Goal: Task Accomplishment & Management: Manage account settings

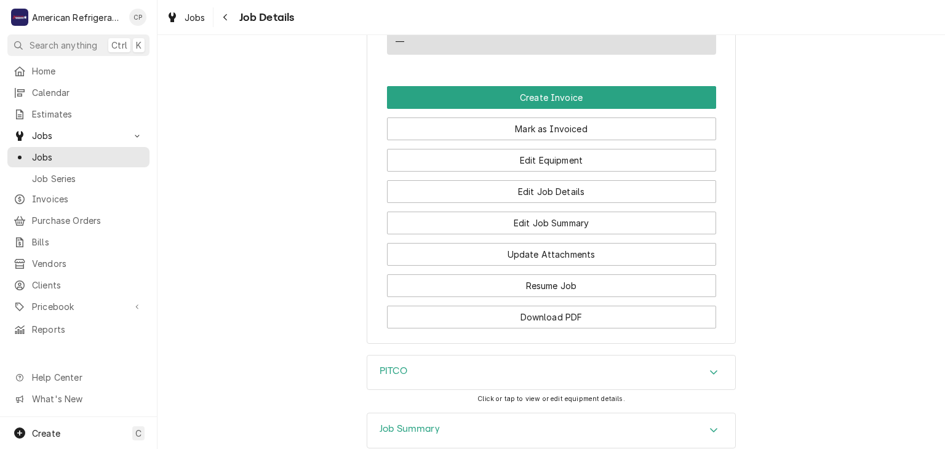
scroll to position [920, 0]
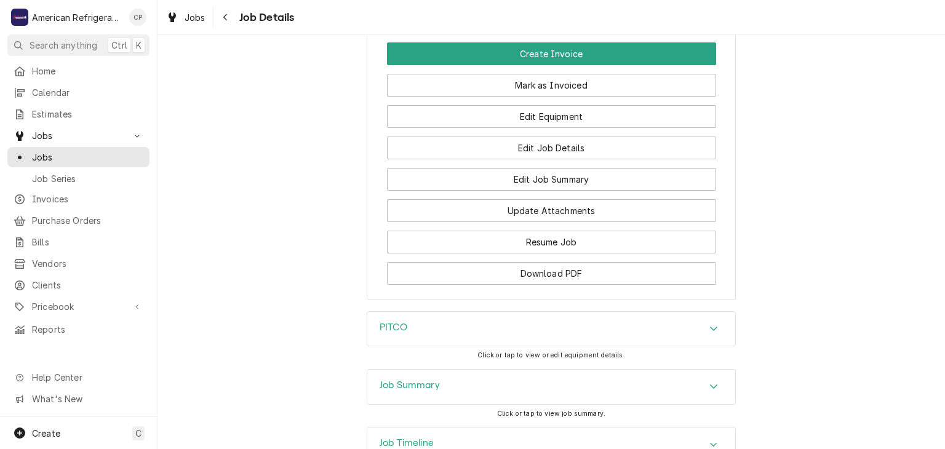
click at [409, 391] on h3 "Job Summary" at bounding box center [410, 386] width 60 height 12
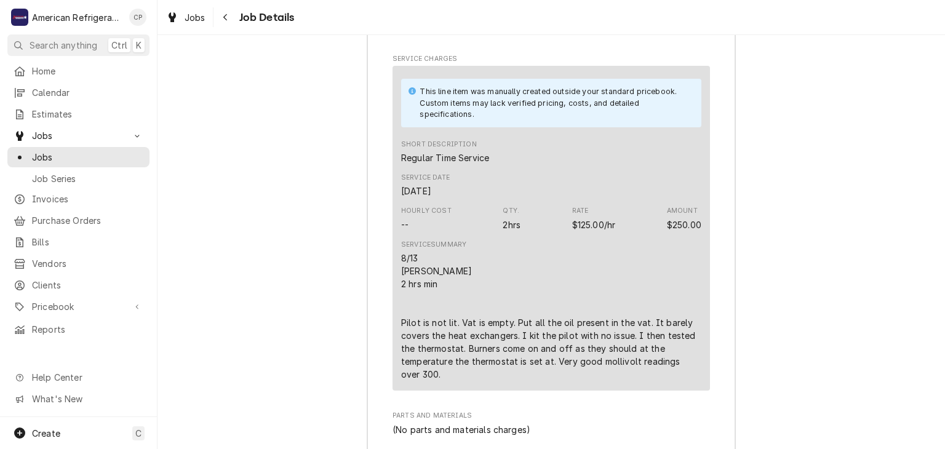
scroll to position [1451, 0]
click at [133, 135] on div "Dynamic Content Wrapper" at bounding box center [137, 136] width 12 height 12
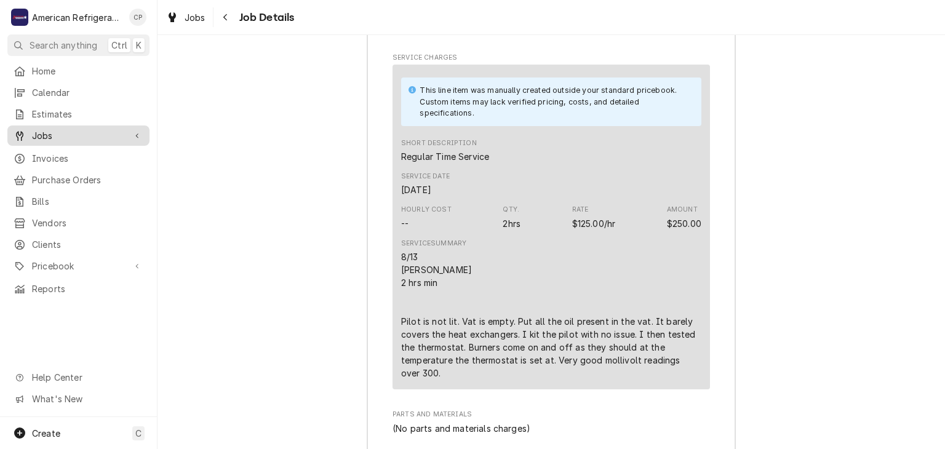
click at [132, 135] on div "Dynamic Content Wrapper" at bounding box center [137, 136] width 12 height 12
click at [136, 134] on icon "Dynamic Content Wrapper" at bounding box center [137, 136] width 6 height 4
click at [136, 133] on icon "Dynamic Content Wrapper" at bounding box center [137, 136] width 4 height 6
click at [136, 134] on icon "Dynamic Content Wrapper" at bounding box center [137, 136] width 6 height 4
click at [140, 133] on div "Dynamic Content Wrapper" at bounding box center [137, 136] width 12 height 12
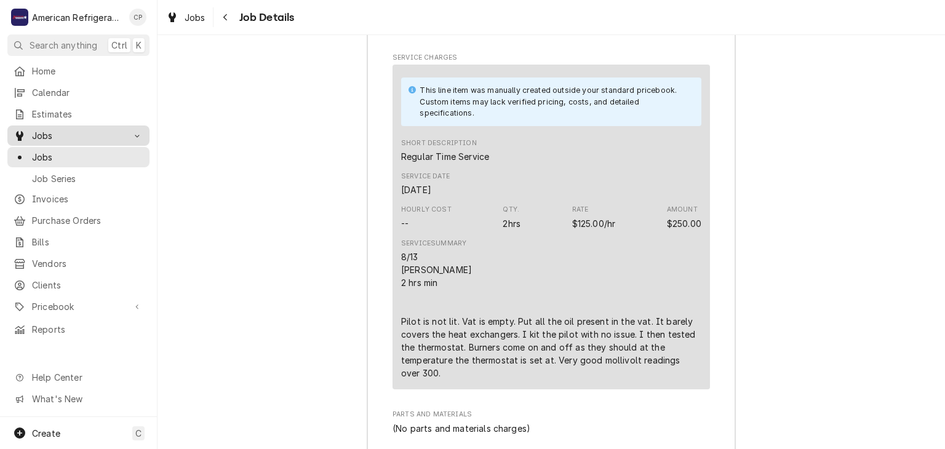
click at [138, 134] on div "Dynamic Content Wrapper" at bounding box center [137, 136] width 4 height 6
click at [138, 133] on icon "Dynamic Content Wrapper" at bounding box center [137, 136] width 4 height 6
click at [138, 134] on icon "Dynamic Content Wrapper" at bounding box center [137, 136] width 6 height 4
click at [138, 133] on icon "Dynamic Content Wrapper" at bounding box center [137, 136] width 4 height 6
click at [138, 134] on icon "Dynamic Content Wrapper" at bounding box center [137, 136] width 6 height 4
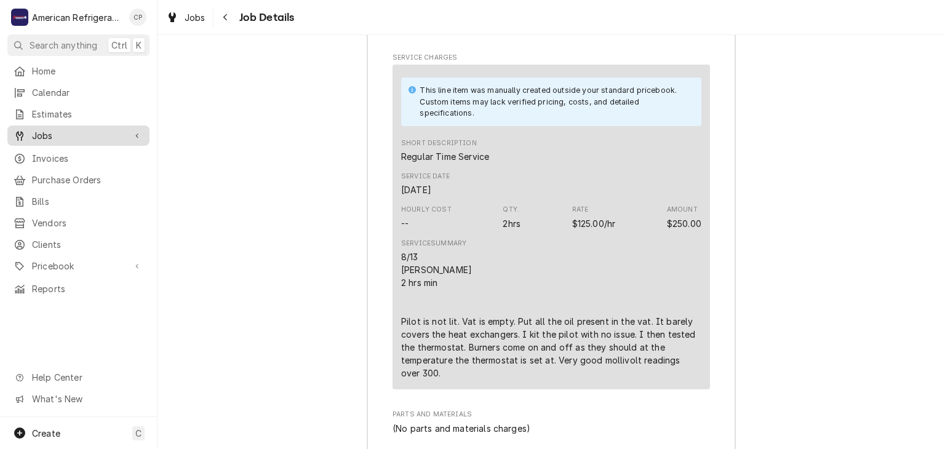
click at [138, 133] on icon "Dynamic Content Wrapper" at bounding box center [137, 136] width 4 height 6
click at [138, 134] on icon "Dynamic Content Wrapper" at bounding box center [137, 136] width 6 height 4
click at [138, 133] on icon "Dynamic Content Wrapper" at bounding box center [137, 136] width 4 height 6
click at [138, 134] on icon "Dynamic Content Wrapper" at bounding box center [137, 136] width 6 height 4
click at [138, 133] on icon "Dynamic Content Wrapper" at bounding box center [137, 136] width 4 height 6
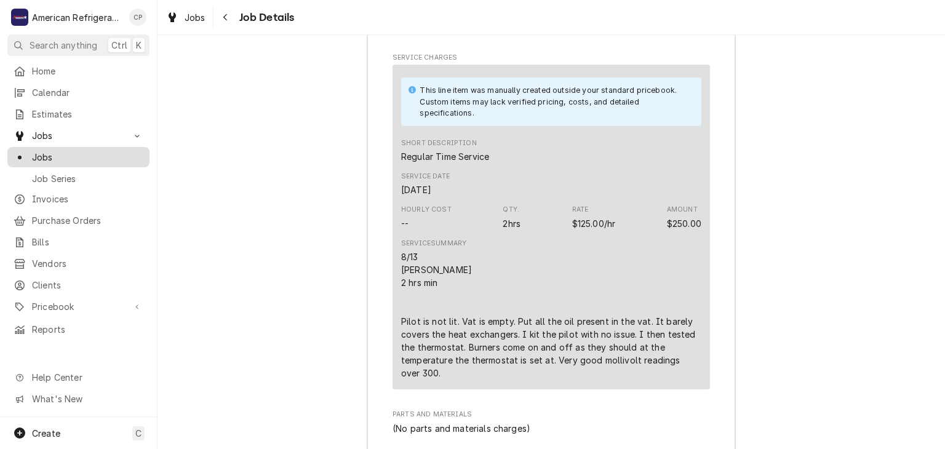
click at [114, 151] on span "Jobs" at bounding box center [87, 157] width 111 height 13
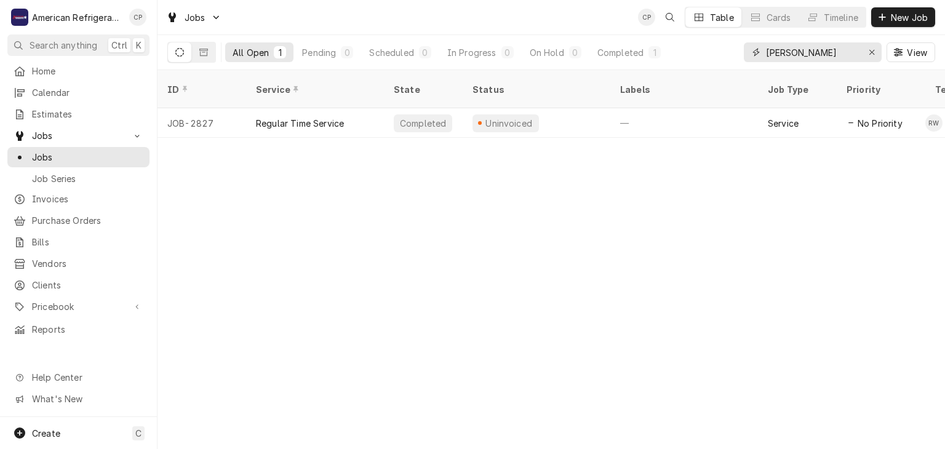
click at [788, 50] on input "odelia" at bounding box center [812, 52] width 92 height 20
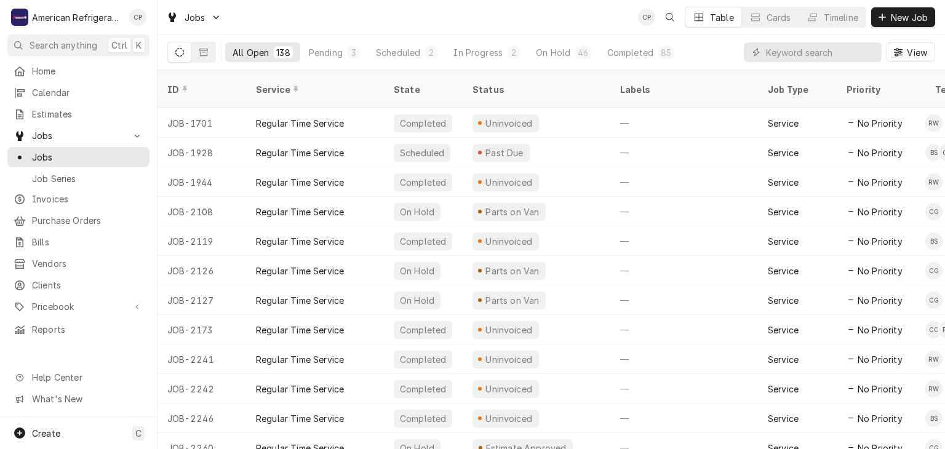
click at [783, 63] on div "View" at bounding box center [839, 52] width 191 height 34
click at [796, 54] on input "Dynamic Content Wrapper" at bounding box center [821, 52] width 110 height 20
click at [92, 194] on span "Invoices" at bounding box center [87, 199] width 111 height 13
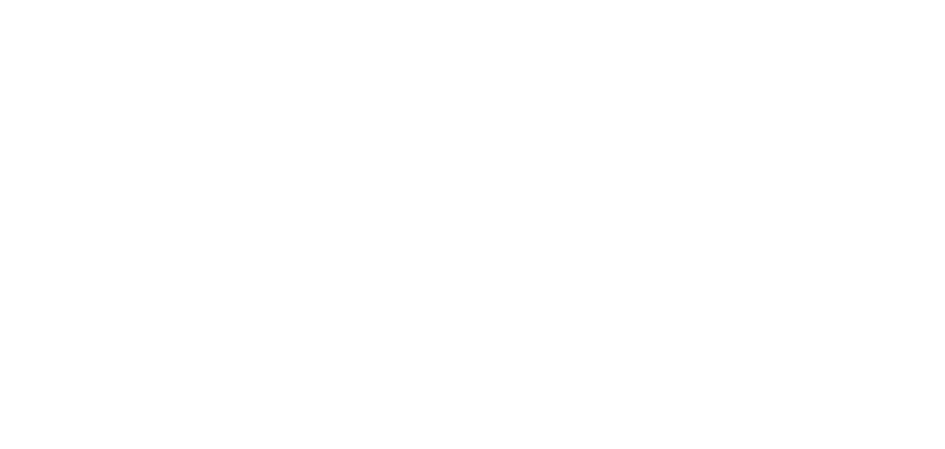
click at [823, 51] on div "Dynamic Content Wrapper" at bounding box center [472, 224] width 945 height 449
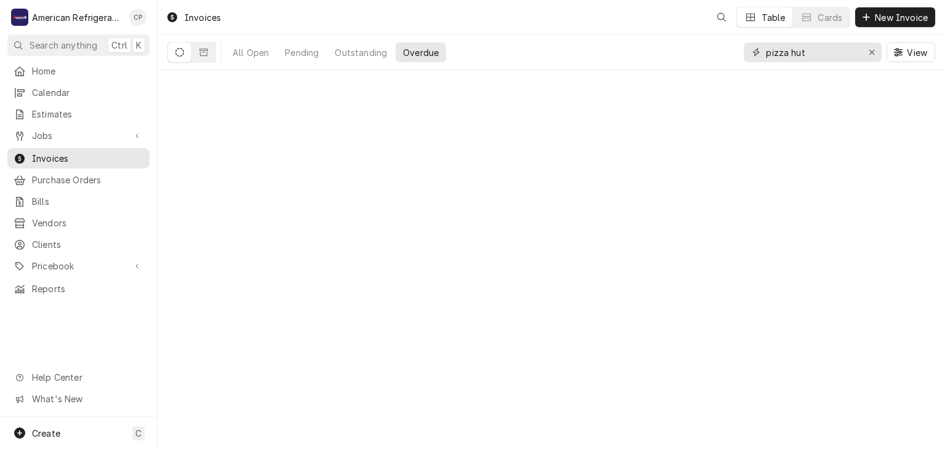
click at [823, 52] on input "pizza hut" at bounding box center [812, 52] width 92 height 20
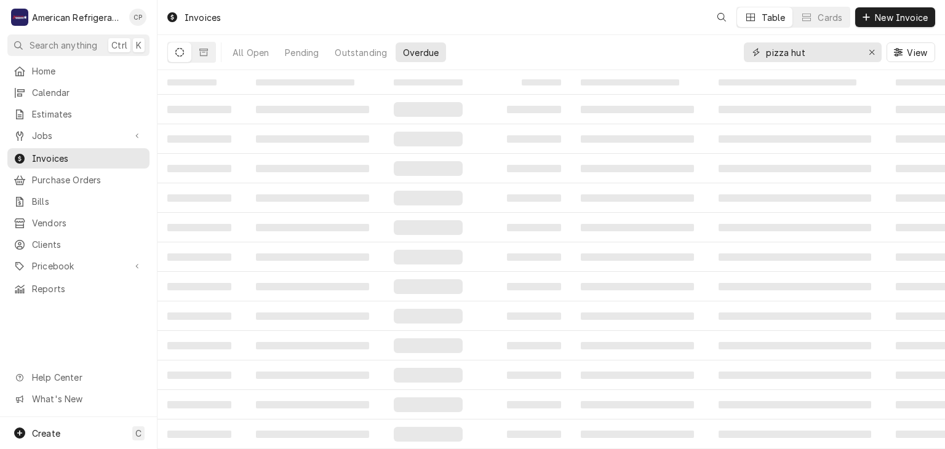
click at [823, 53] on input "pizza hut" at bounding box center [812, 52] width 92 height 20
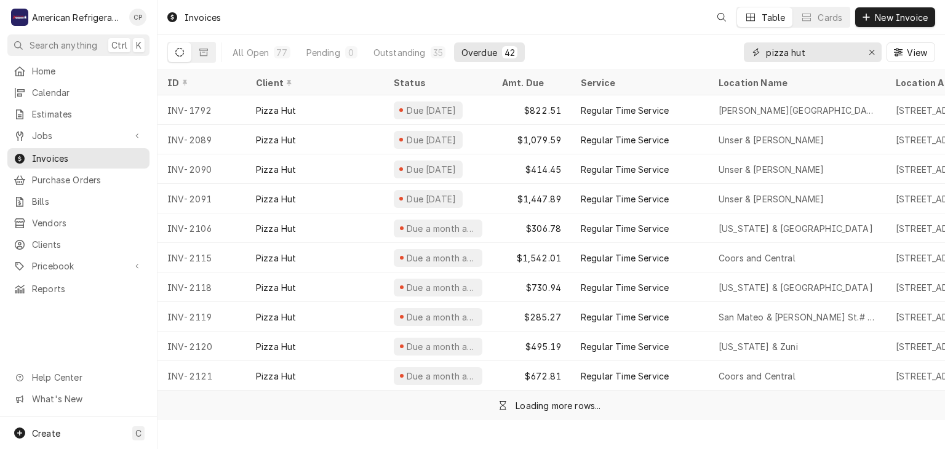
click at [823, 53] on input "pizza hut" at bounding box center [812, 52] width 92 height 20
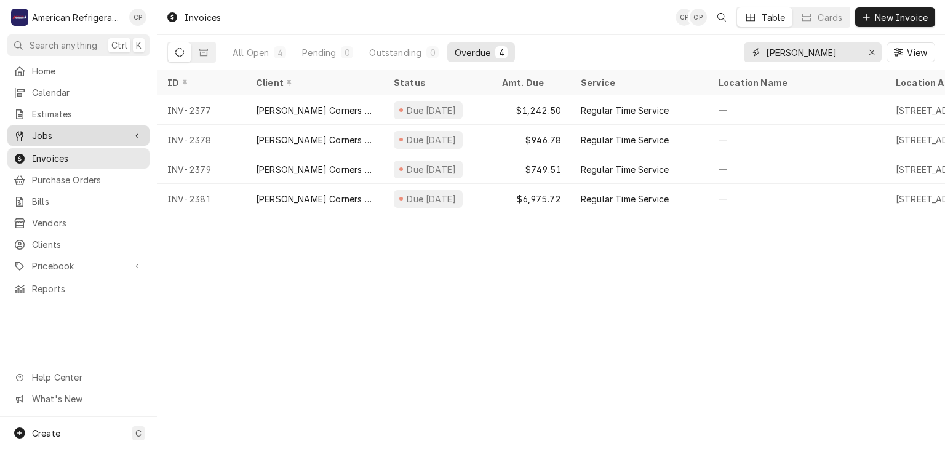
type input "cline"
click at [75, 131] on span "Jobs" at bounding box center [78, 135] width 93 height 13
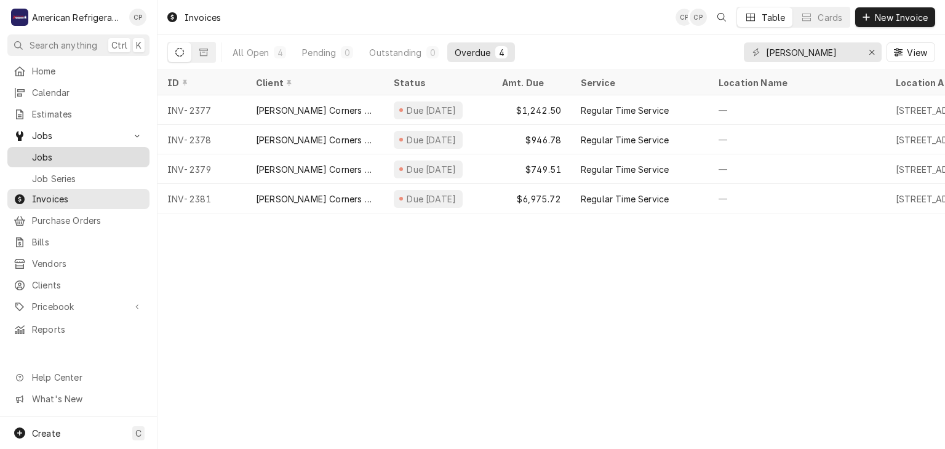
click at [78, 151] on span "Jobs" at bounding box center [87, 157] width 111 height 13
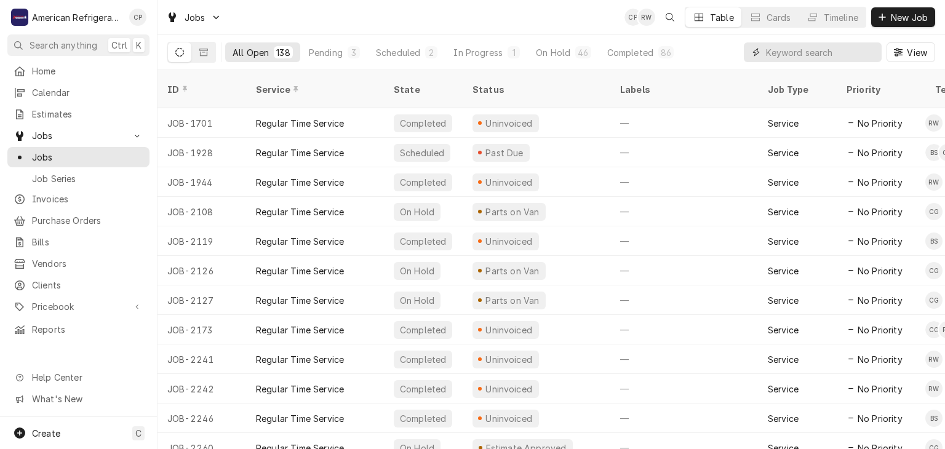
click at [817, 50] on input "Dynamic Content Wrapper" at bounding box center [821, 52] width 110 height 20
click at [304, 48] on button "Pending 3" at bounding box center [335, 52] width 66 height 20
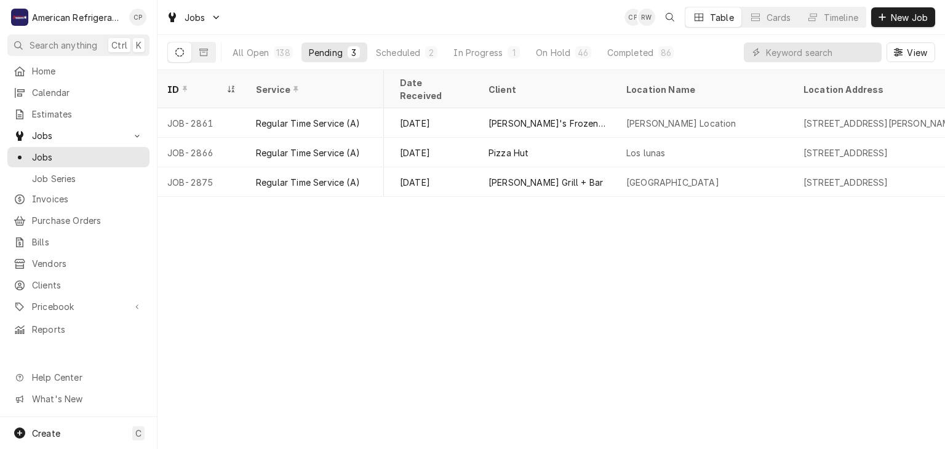
scroll to position [0, 522]
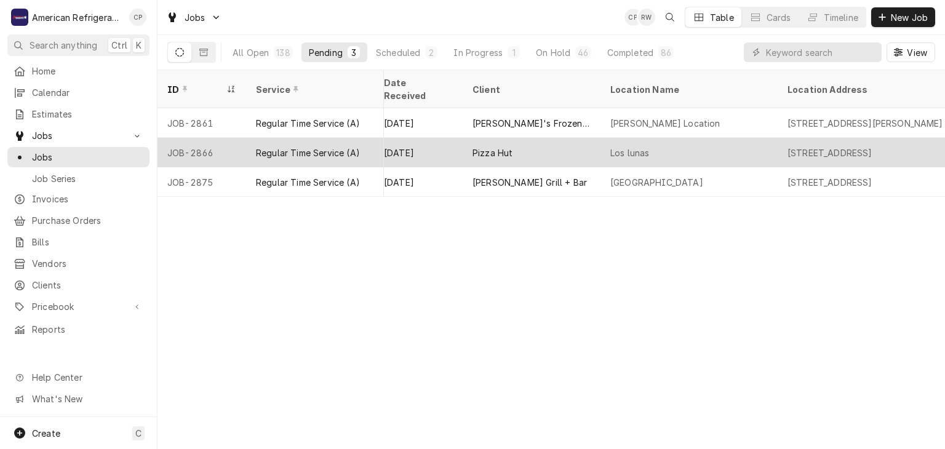
click at [537, 138] on div "Pizza Hut" at bounding box center [532, 153] width 138 height 30
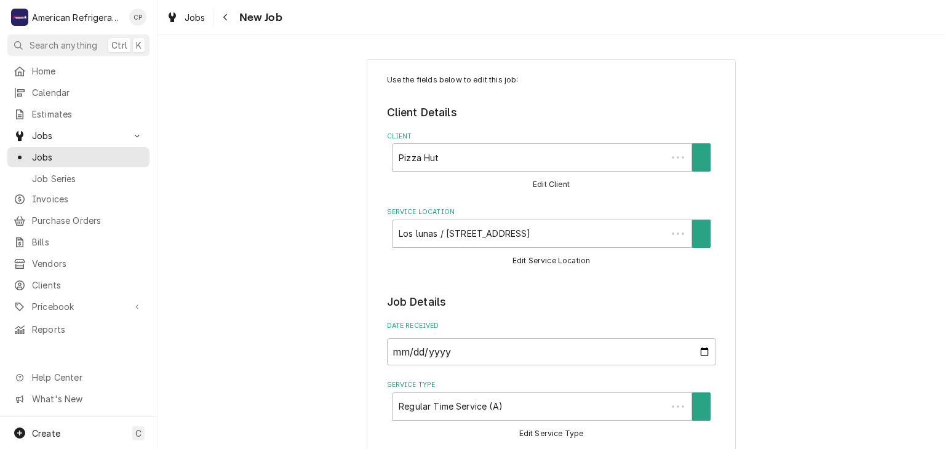
type textarea "x"
click at [89, 157] on span "Jobs" at bounding box center [87, 157] width 111 height 13
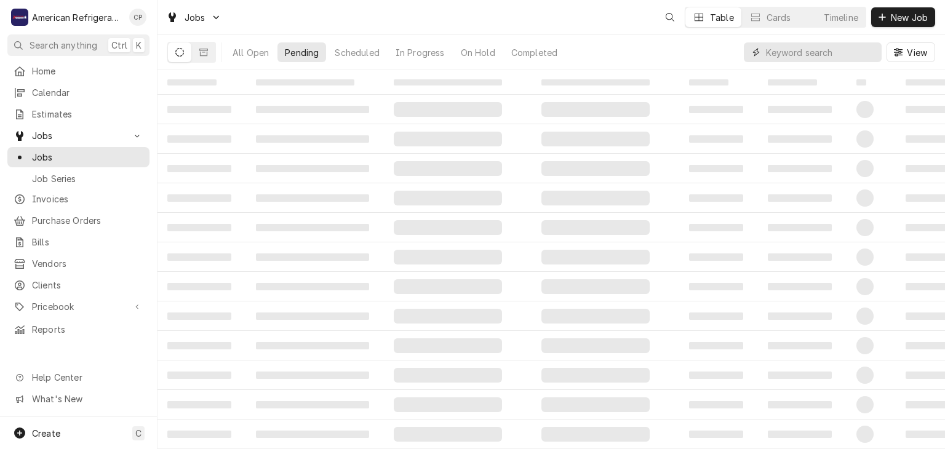
click at [820, 52] on input "Dynamic Content Wrapper" at bounding box center [821, 52] width 110 height 20
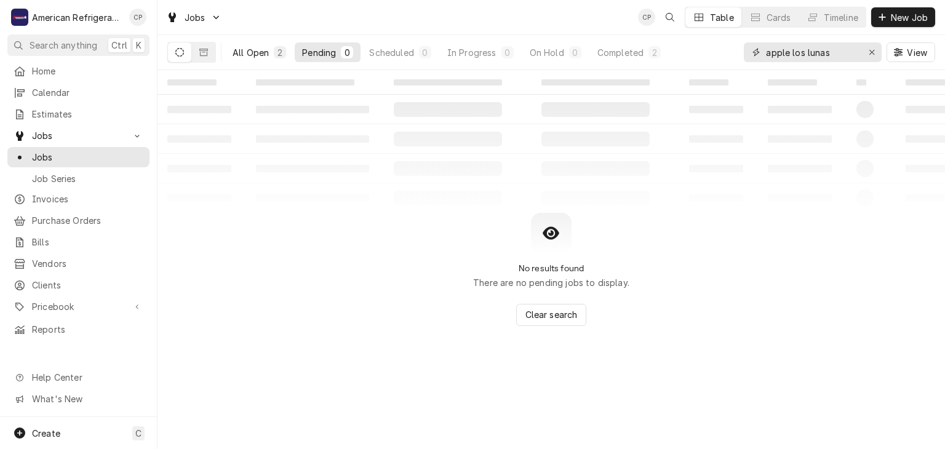
type input "apple los lunas"
click at [245, 46] on div "All Open" at bounding box center [251, 52] width 36 height 13
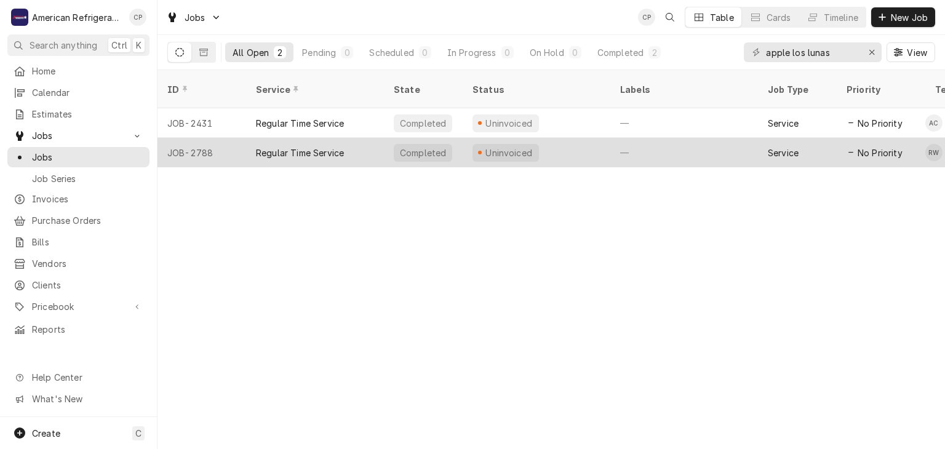
click at [313, 138] on div "Regular Time Service" at bounding box center [315, 153] width 138 height 30
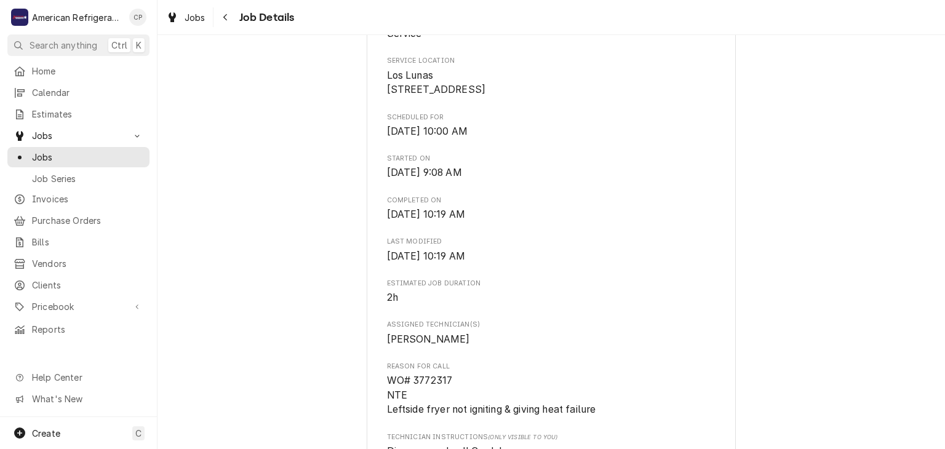
scroll to position [305, 0]
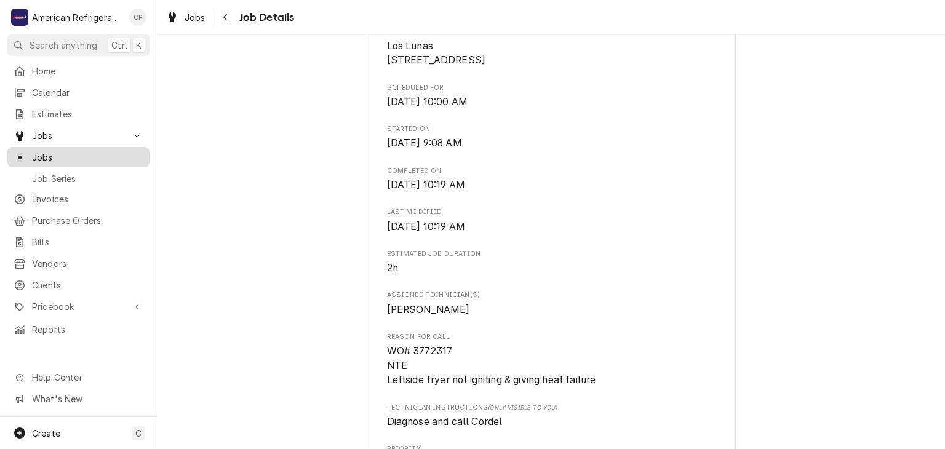
click at [92, 154] on span "Jobs" at bounding box center [87, 157] width 111 height 13
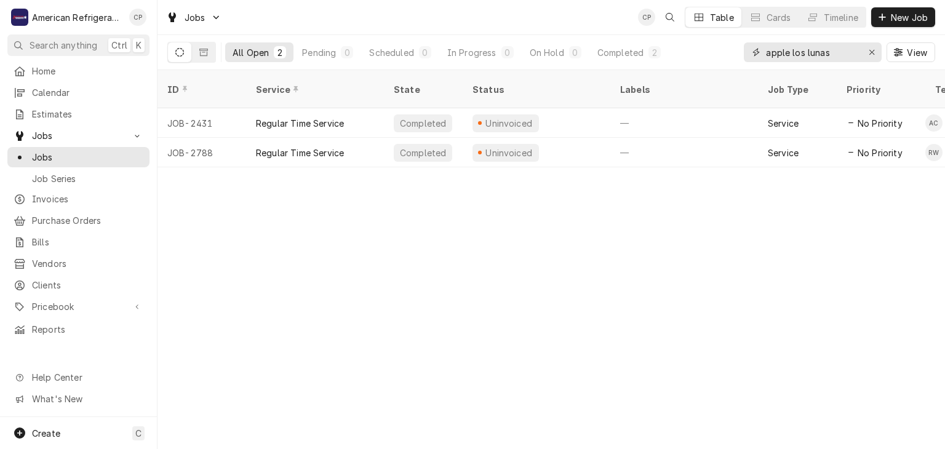
click at [844, 58] on input "apple los lunas" at bounding box center [812, 52] width 92 height 20
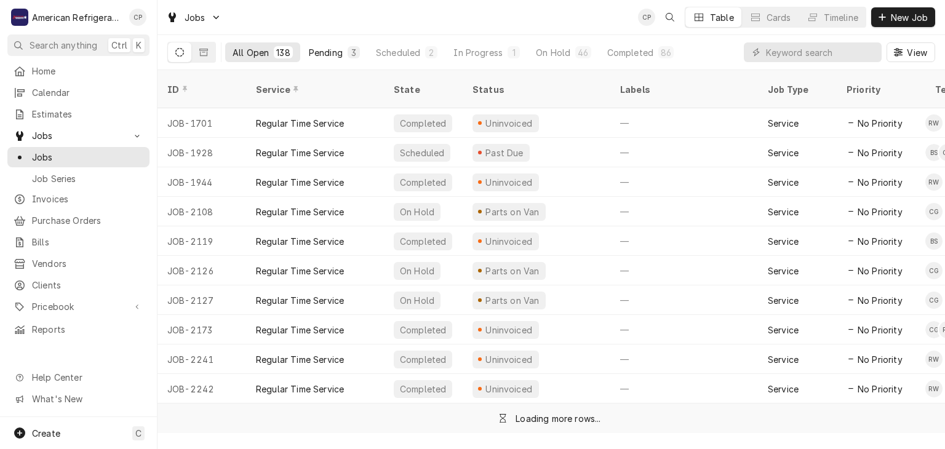
click at [317, 54] on div "Pending" at bounding box center [326, 52] width 34 height 13
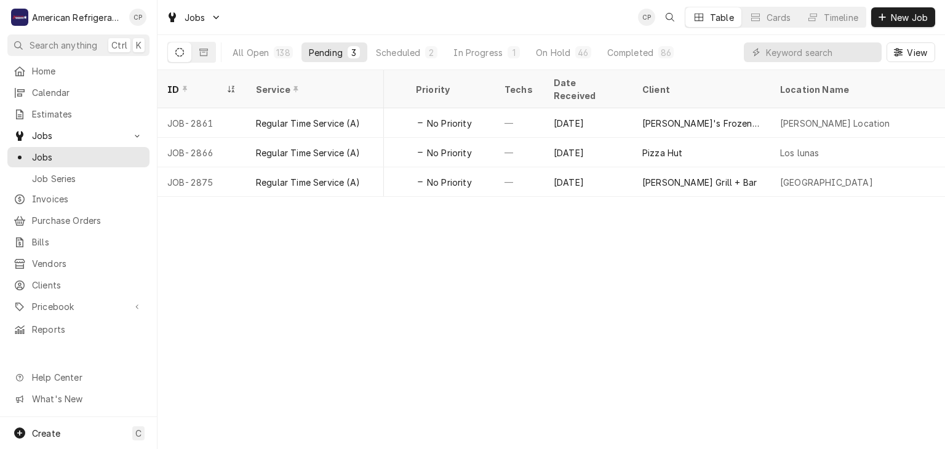
scroll to position [0, 388]
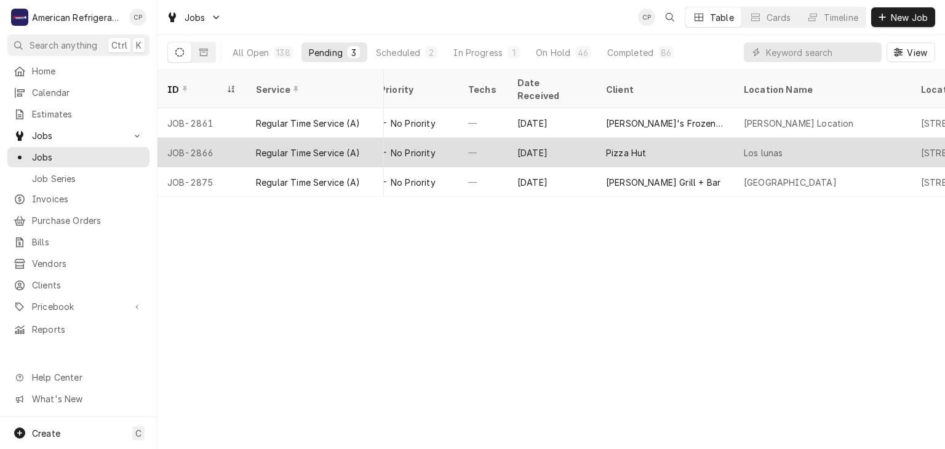
click at [502, 138] on div "—" at bounding box center [482, 153] width 49 height 30
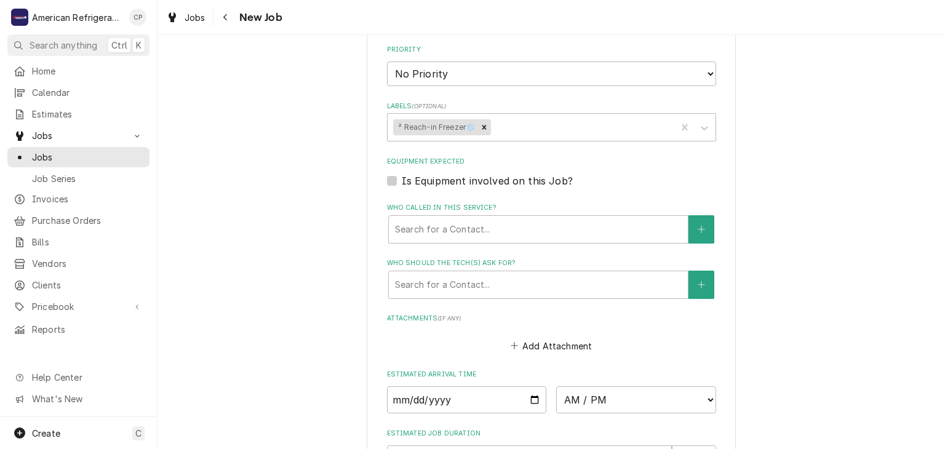
scroll to position [858, 0]
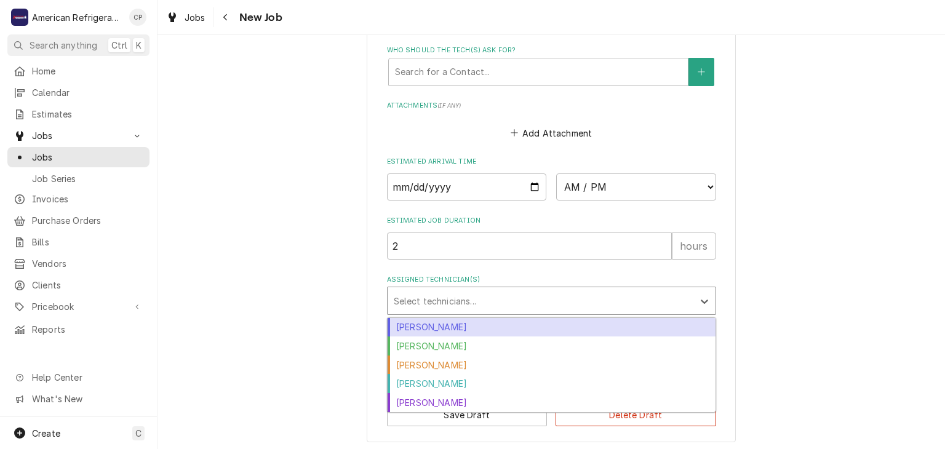
click at [489, 290] on div "Assigned Technician(s)" at bounding box center [541, 301] width 294 height 22
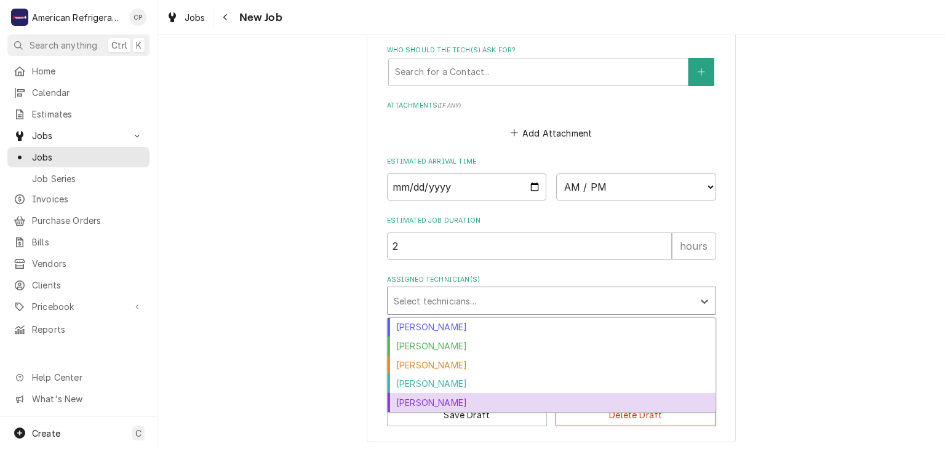
click at [475, 401] on div "[PERSON_NAME]" at bounding box center [552, 402] width 328 height 19
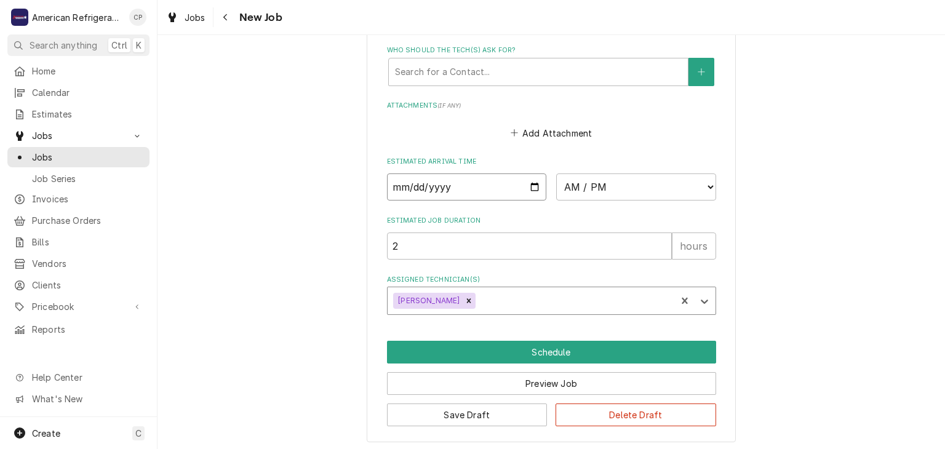
click at [539, 183] on input "Date" at bounding box center [467, 187] width 160 height 27
type textarea "x"
type input "[DATE]"
type textarea "x"
click at [618, 195] on select "AM / PM 6:00 AM 6:15 AM 6:30 AM 6:45 AM 7:00 AM 7:15 AM 7:30 AM 7:45 AM 8:00 AM…" at bounding box center [636, 187] width 160 height 27
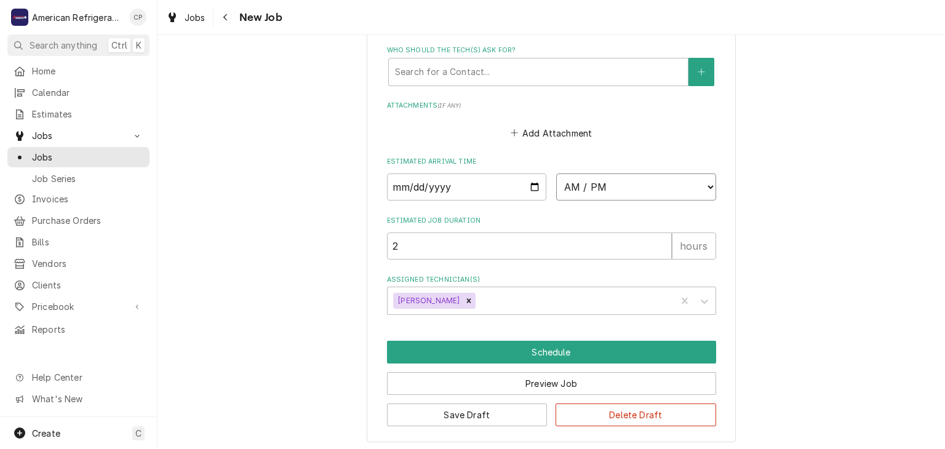
select select "10:30:00"
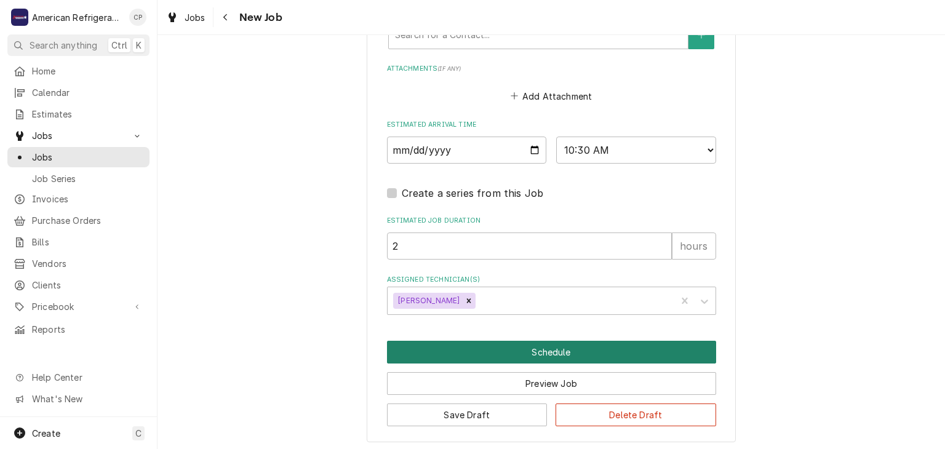
click at [522, 351] on button "Schedule" at bounding box center [551, 352] width 329 height 23
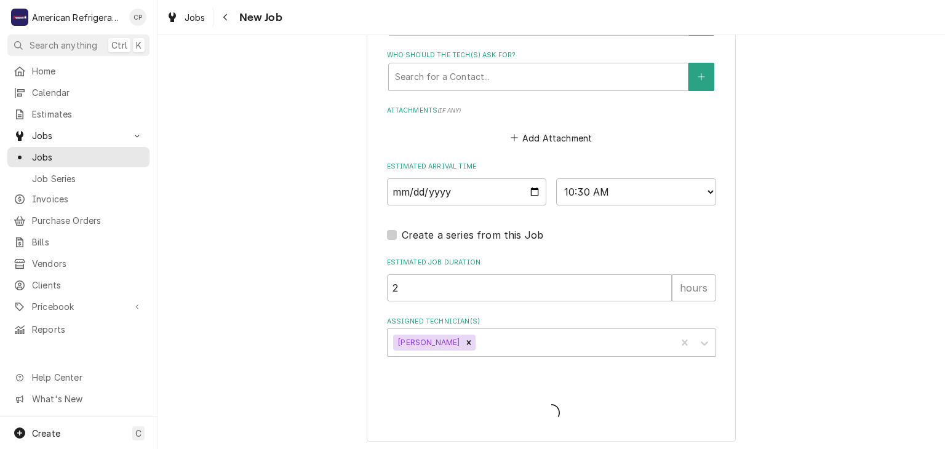
type textarea "x"
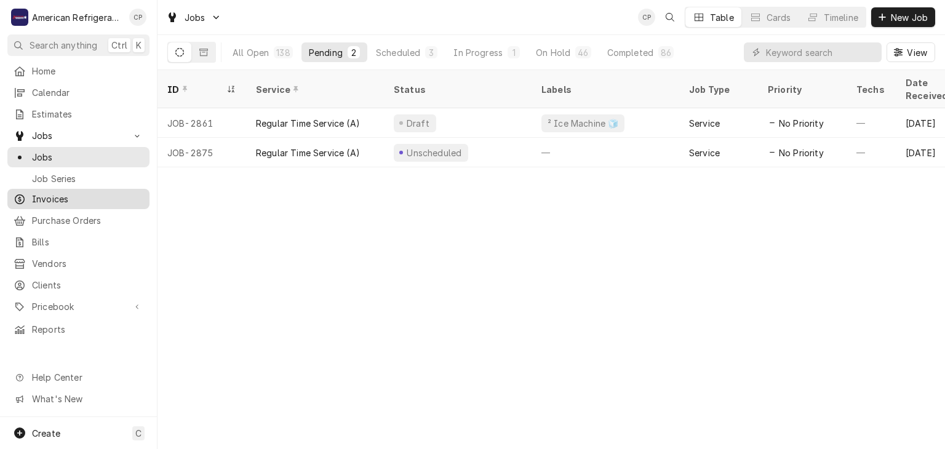
click at [79, 201] on div "Invoices" at bounding box center [78, 198] width 137 height 15
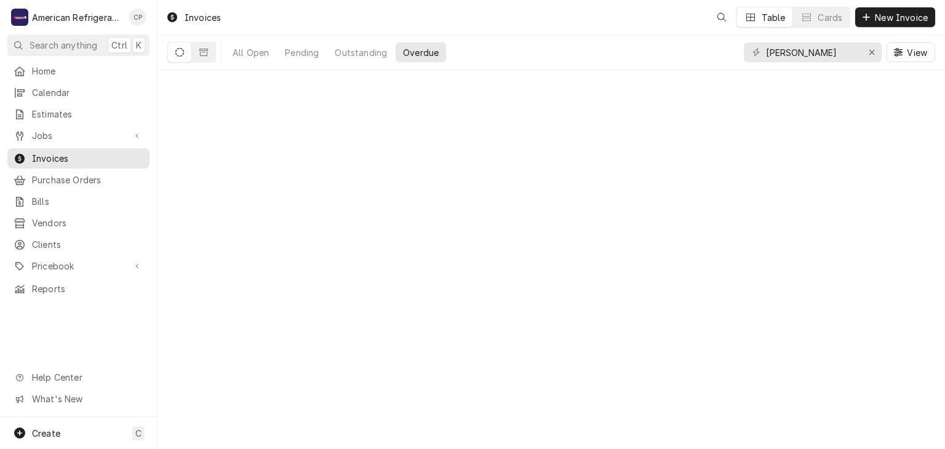
click at [87, 152] on span "Invoices" at bounding box center [87, 158] width 111 height 13
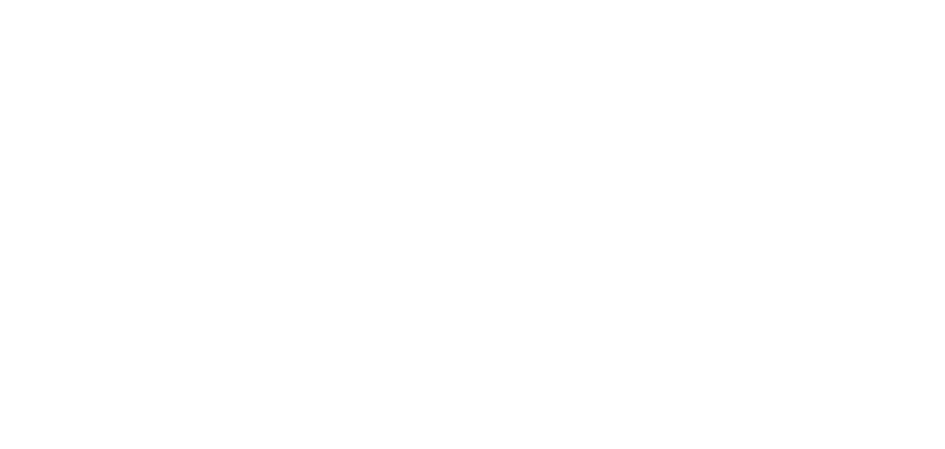
click at [788, 46] on div "Dynamic Content Wrapper" at bounding box center [472, 224] width 945 height 449
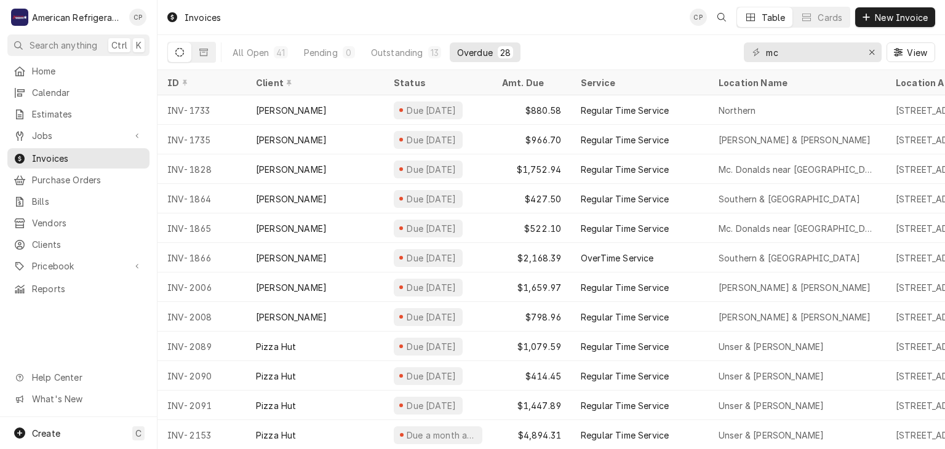
type input "mc"
click at [93, 132] on span "Jobs" at bounding box center [78, 135] width 93 height 13
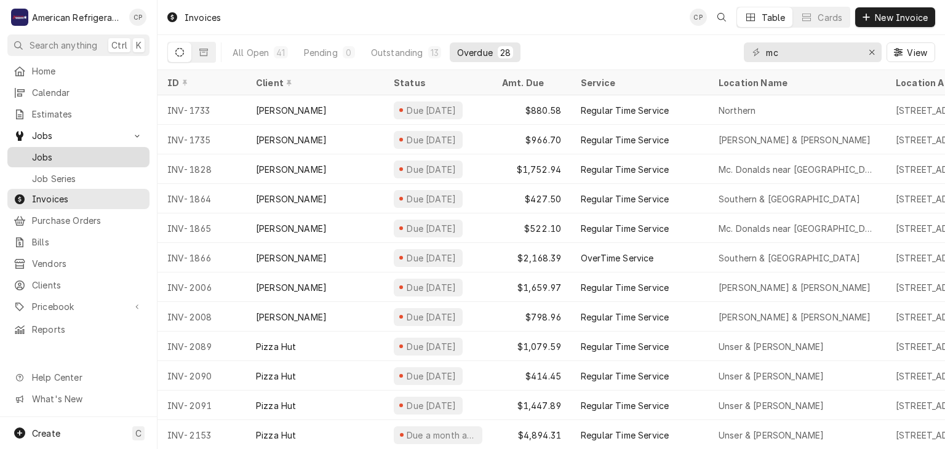
click at [90, 154] on span "Jobs" at bounding box center [87, 157] width 111 height 13
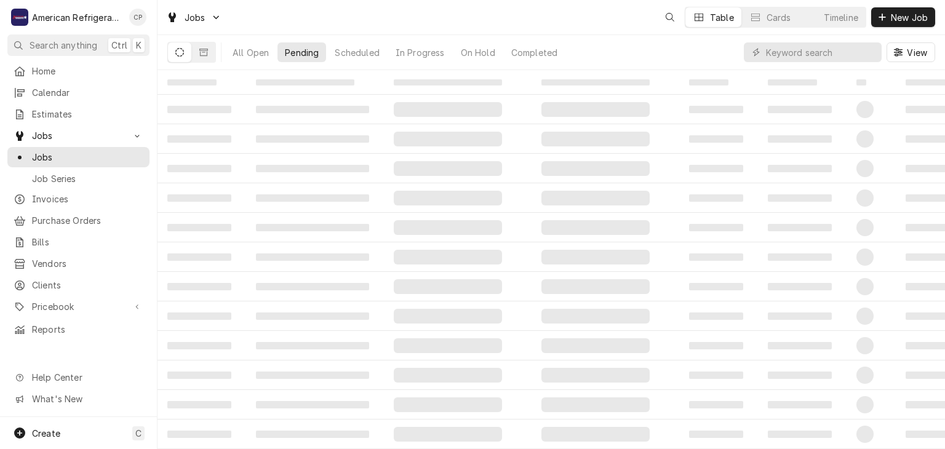
click at [814, 50] on input "Dynamic Content Wrapper" at bounding box center [821, 52] width 110 height 20
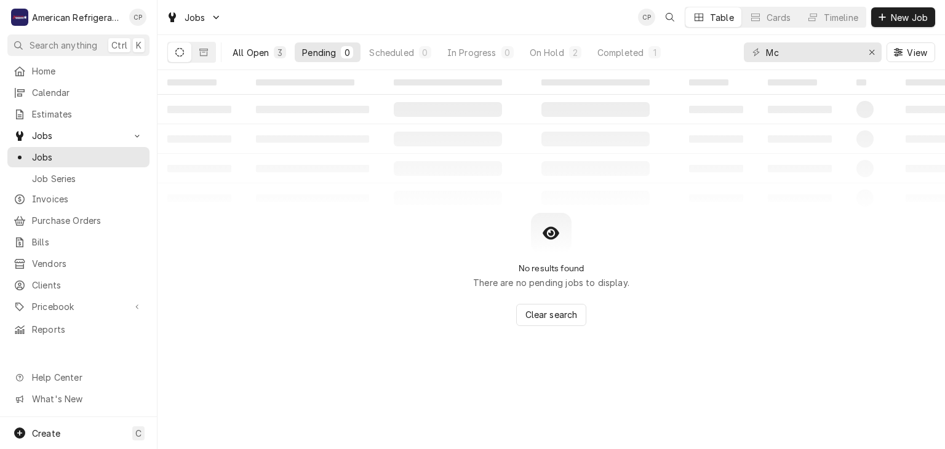
type input "Mc"
click at [237, 51] on div "All Open" at bounding box center [251, 52] width 36 height 13
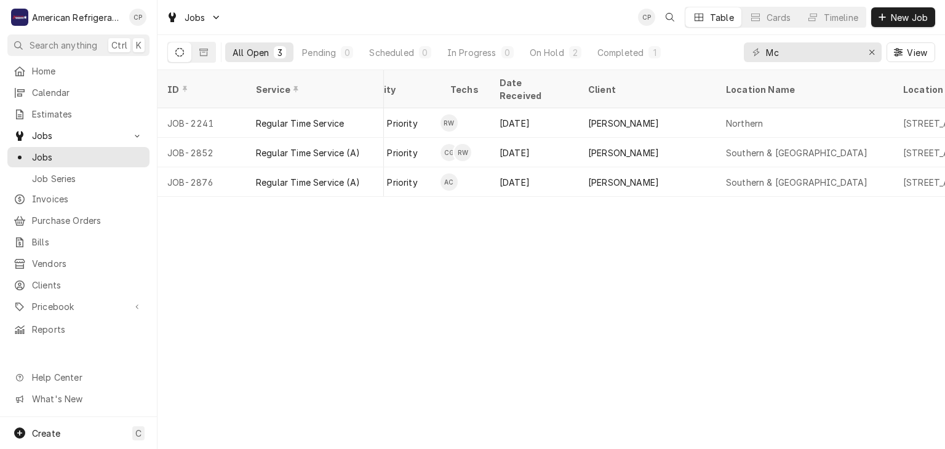
scroll to position [0, 482]
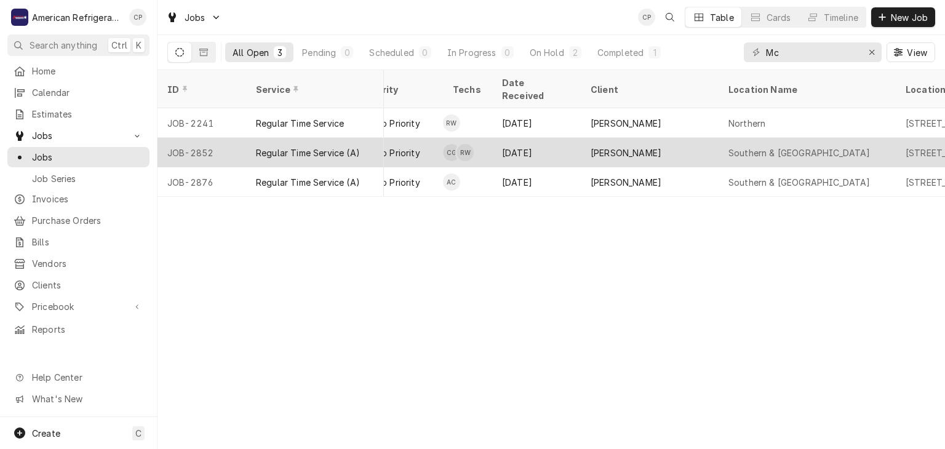
click at [473, 144] on div "Richard Wirick's Avatar" at bounding box center [465, 152] width 17 height 17
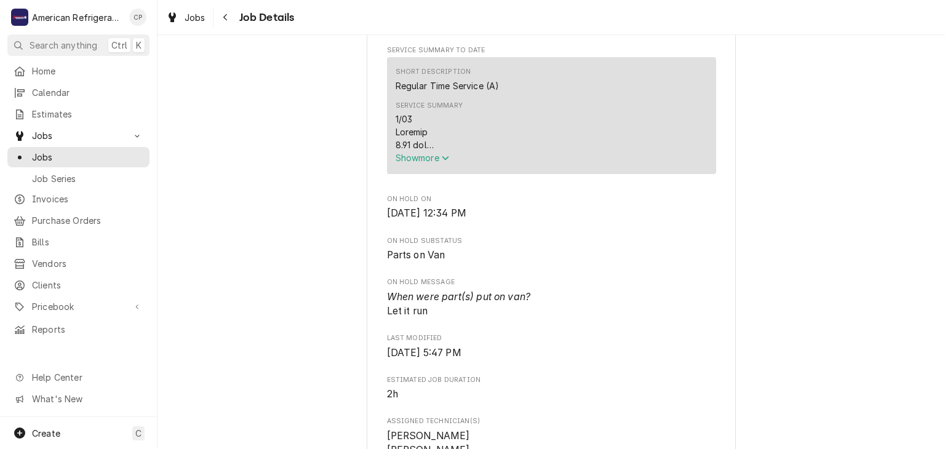
scroll to position [497, 0]
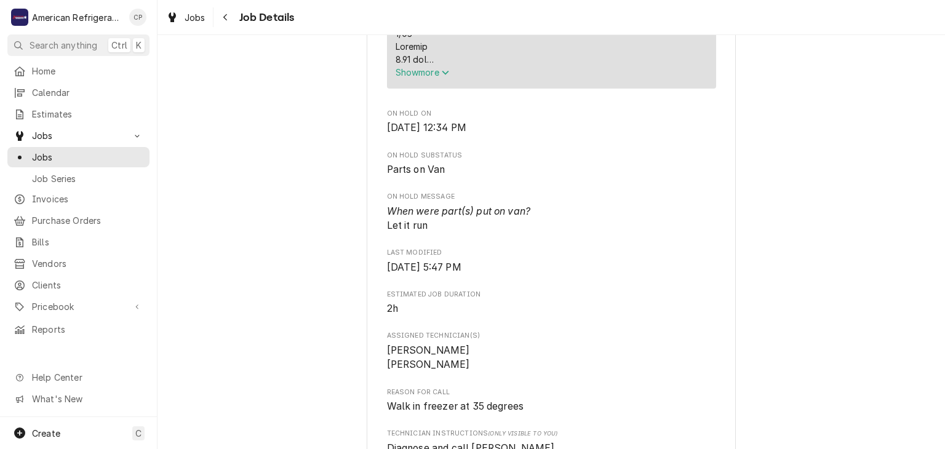
click at [418, 78] on span "Show more" at bounding box center [423, 72] width 54 height 10
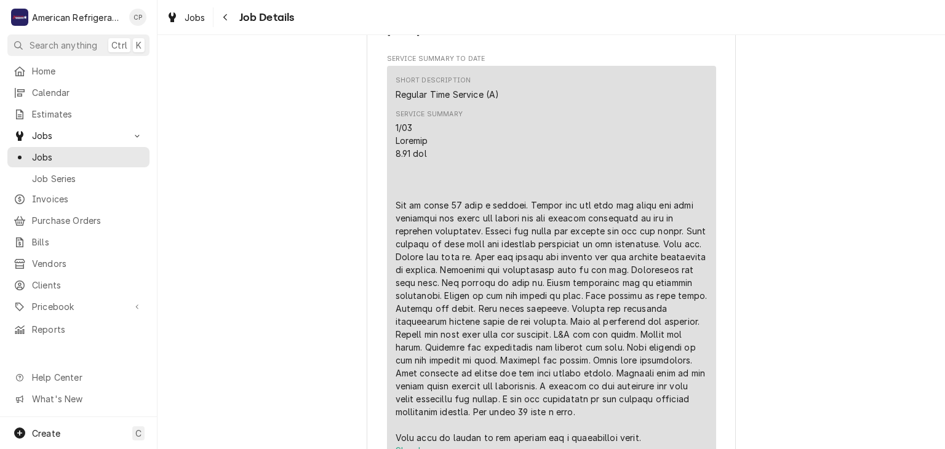
scroll to position [364, 0]
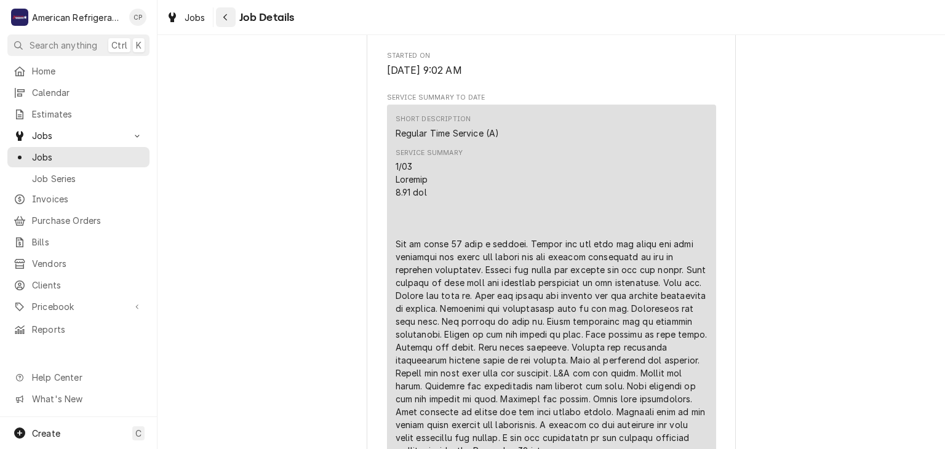
click at [233, 17] on button "Navigate back" at bounding box center [226, 17] width 20 height 20
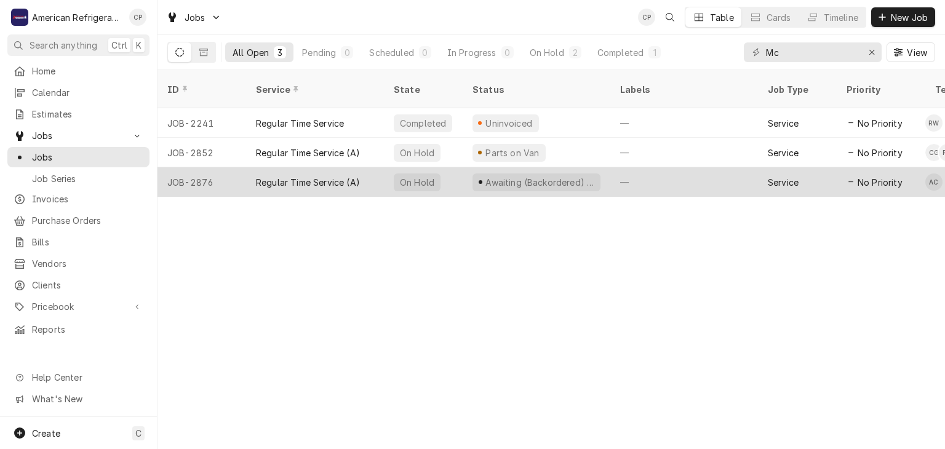
click at [336, 176] on div "Regular Time Service (A)" at bounding box center [308, 182] width 104 height 13
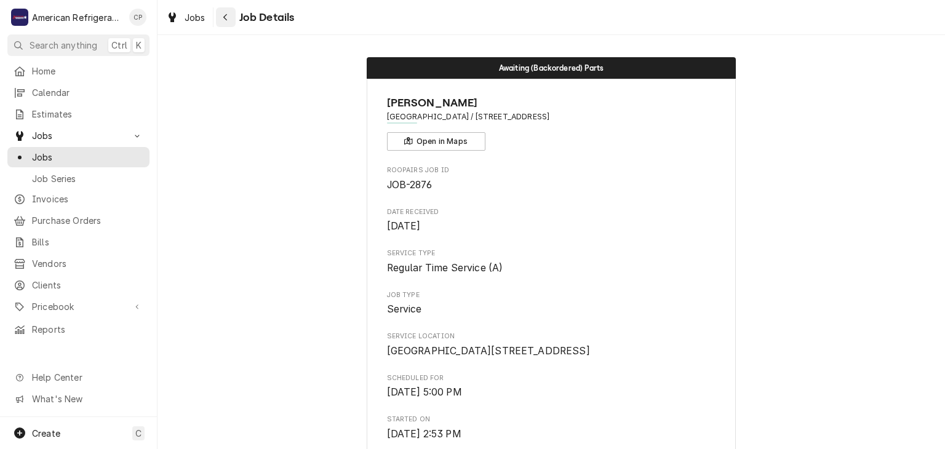
click at [230, 17] on div "Navigate back" at bounding box center [226, 17] width 12 height 12
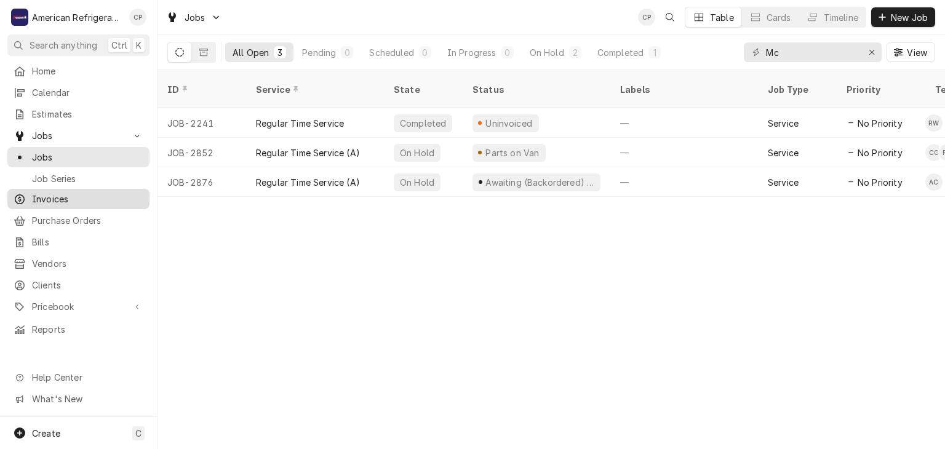
click at [113, 193] on span "Invoices" at bounding box center [87, 199] width 111 height 13
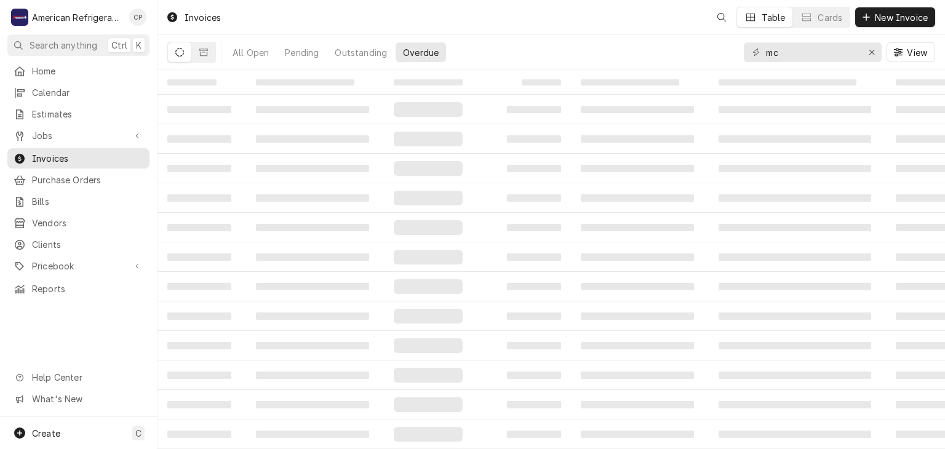
click at [825, 53] on input "mc" at bounding box center [812, 52] width 92 height 20
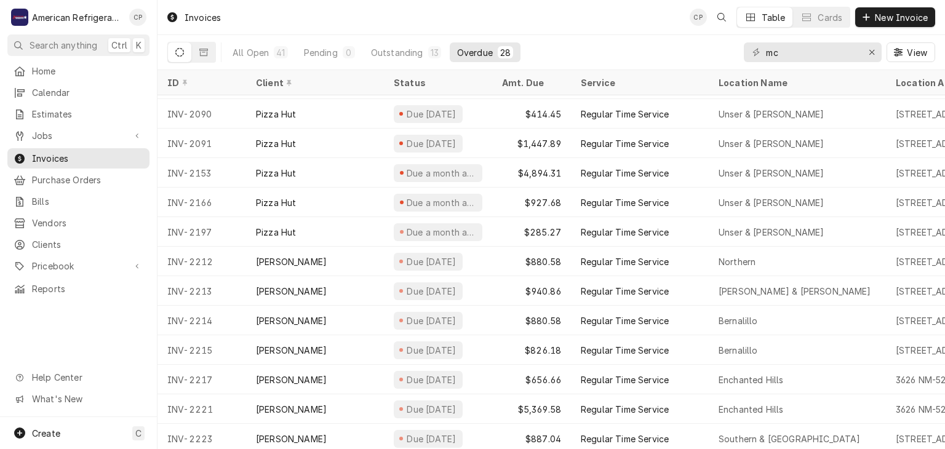
scroll to position [324, 0]
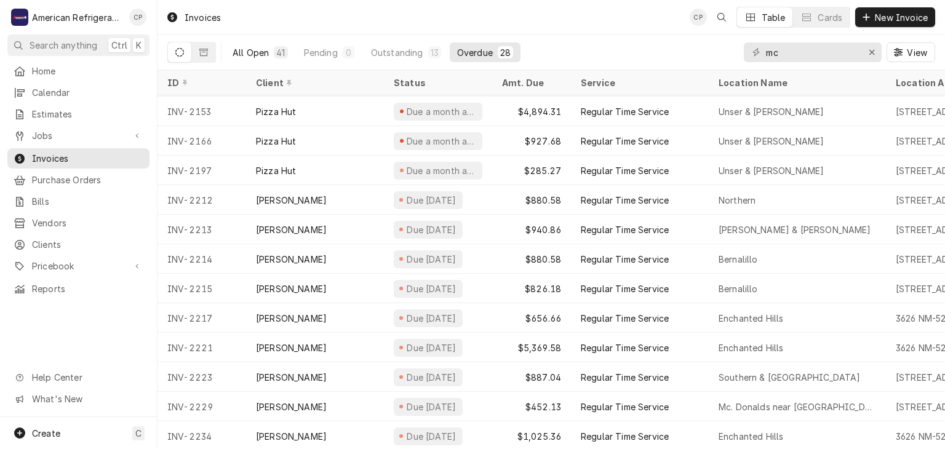
click at [249, 52] on div "All Open" at bounding box center [251, 52] width 36 height 13
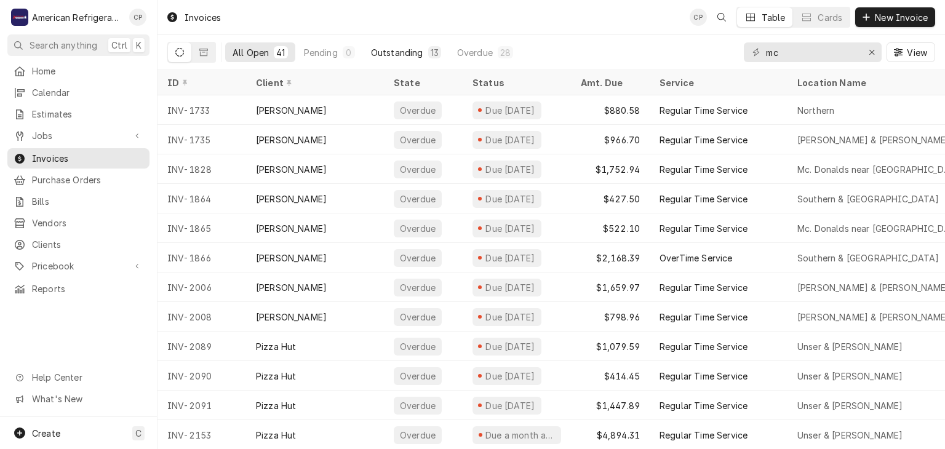
click at [402, 46] on div "Outstanding" at bounding box center [397, 52] width 52 height 13
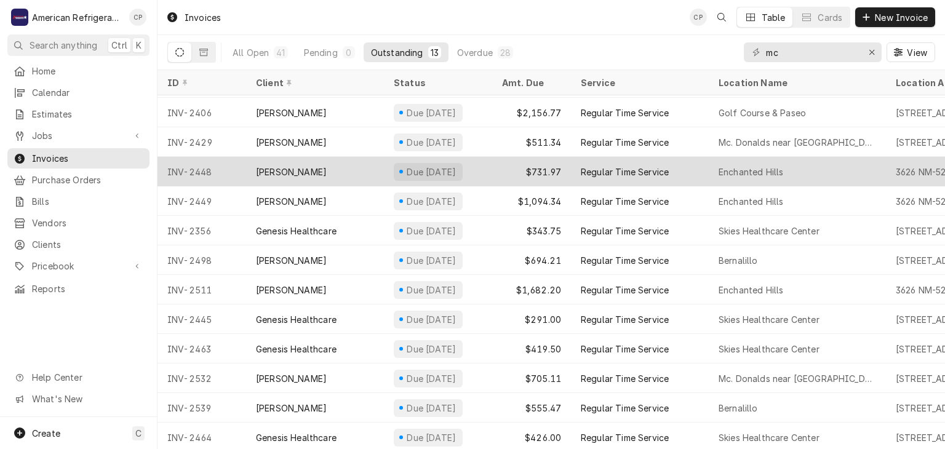
scroll to position [28, 0]
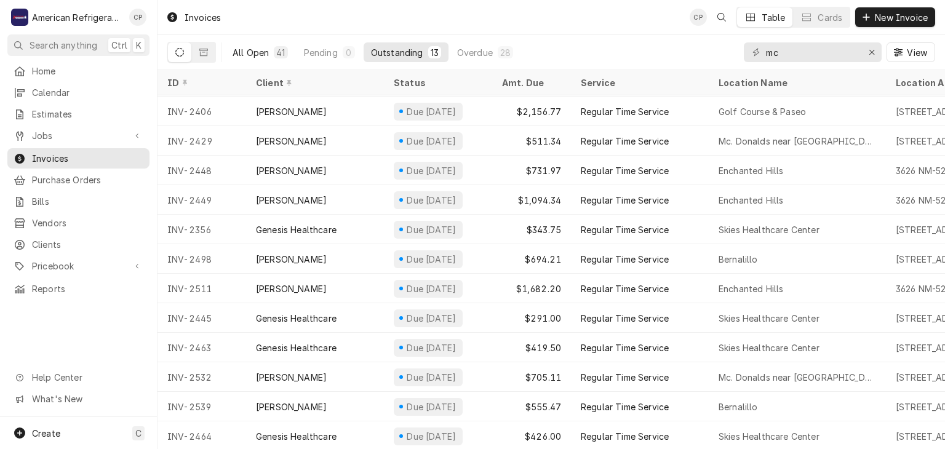
click at [255, 54] on div "All Open" at bounding box center [251, 52] width 36 height 13
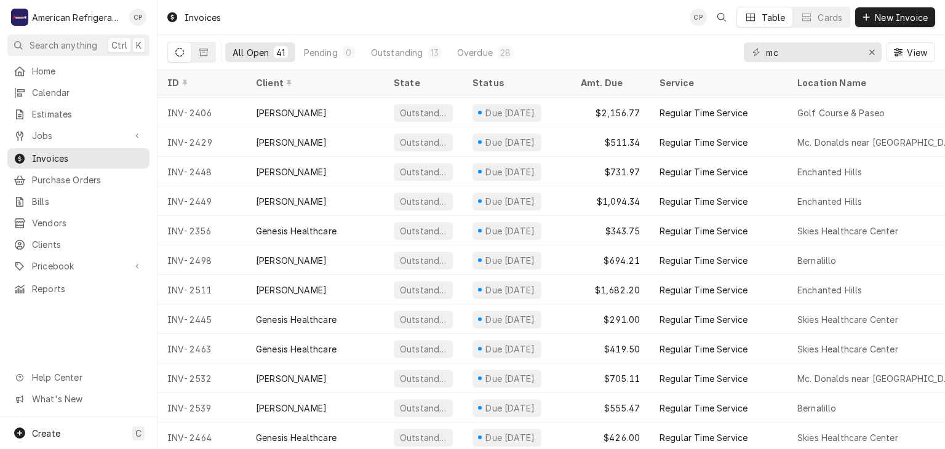
scroll to position [855, 0]
click at [802, 54] on input "mc" at bounding box center [812, 52] width 92 height 20
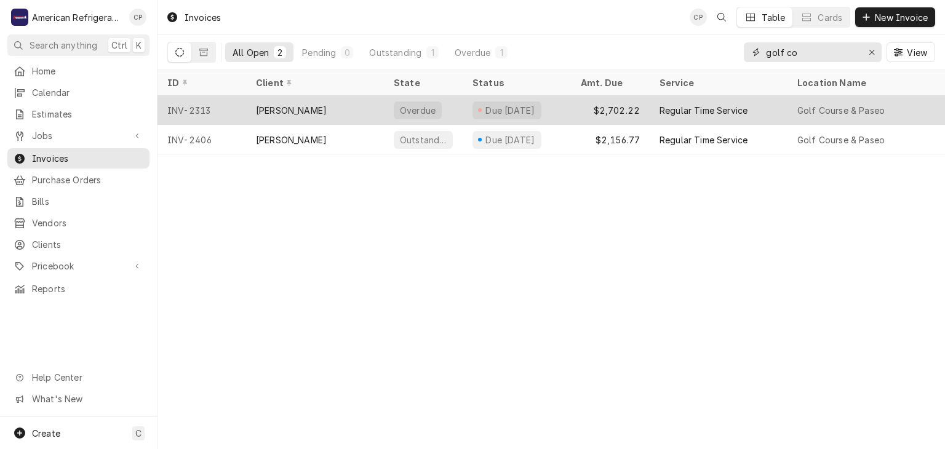
type input "golf co"
click at [310, 114] on div "[PERSON_NAME]" at bounding box center [315, 110] width 138 height 30
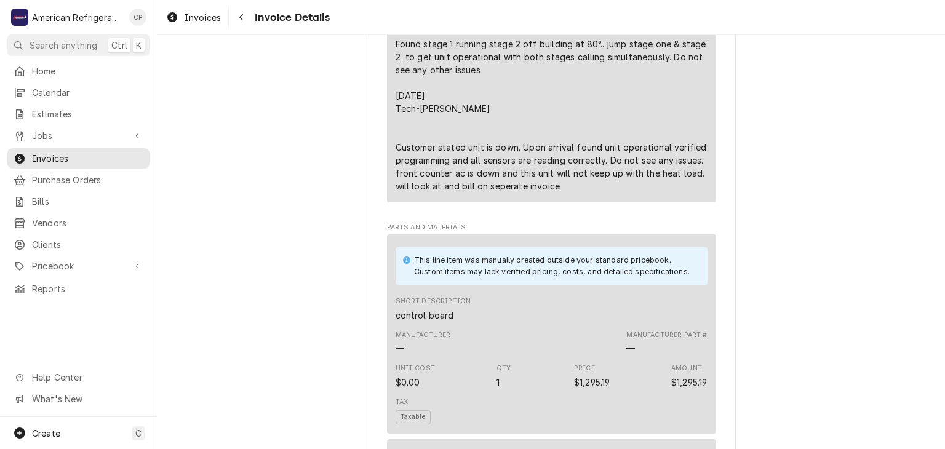
scroll to position [1341, 0]
